Goal: Transaction & Acquisition: Purchase product/service

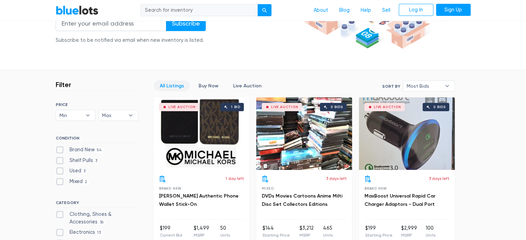
scroll to position [138, 0]
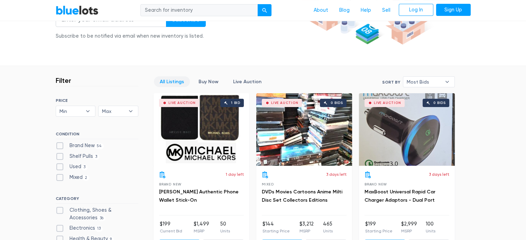
click at [58, 146] on label "Brand New 54" at bounding box center [80, 146] width 48 height 8
click at [58, 146] on New"] "Brand New 54" at bounding box center [58, 144] width 4 height 4
checkbox New"] "true"
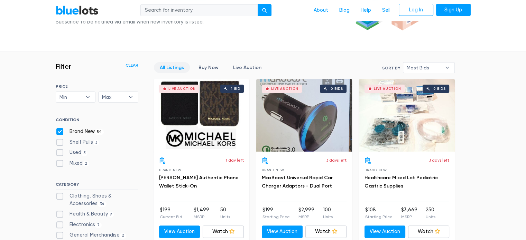
scroll to position [151, 0]
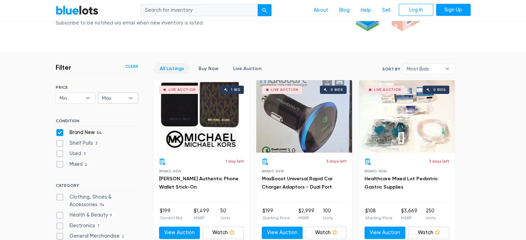
click at [128, 97] on b "▾" at bounding box center [130, 98] width 15 height 10
click at [119, 131] on li "$200" at bounding box center [127, 134] width 54 height 11
select select "20000"
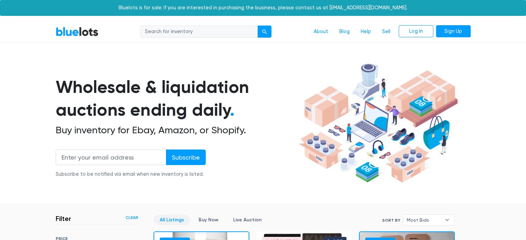
scroll to position [186, 0]
